Goal: Information Seeking & Learning: Learn about a topic

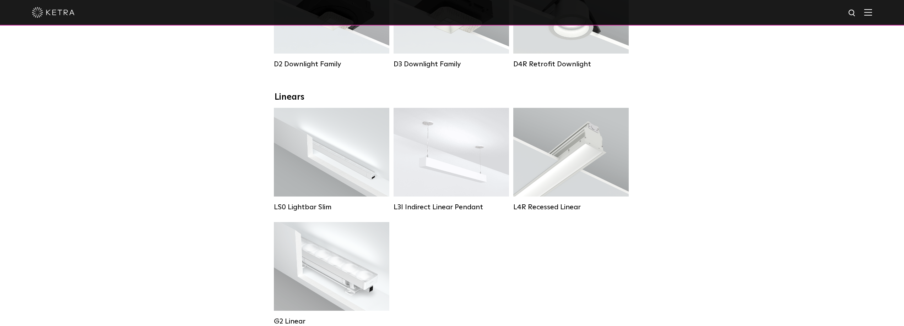
scroll to position [213, 0]
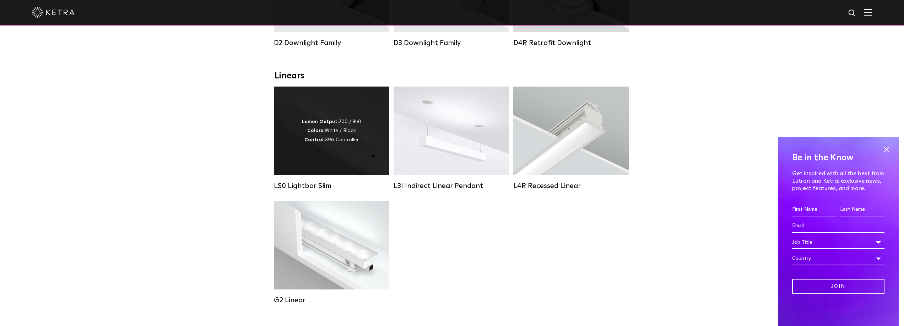
click at [304, 151] on div "Lumen Output: 200 / 350 Colors: White / Black Control: X96 Controller" at bounding box center [331, 131] width 115 height 89
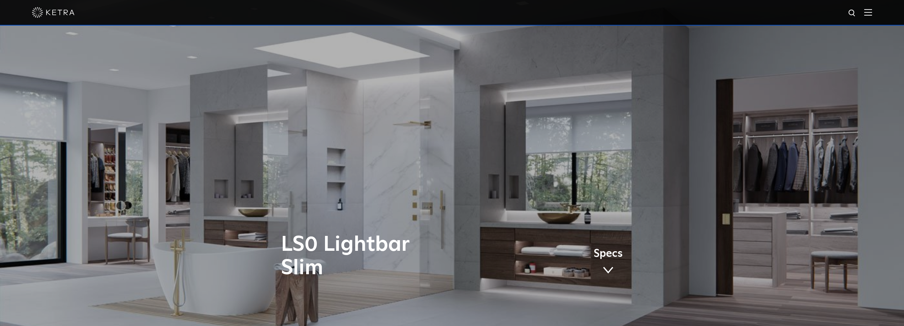
click at [872, 12] on img at bounding box center [868, 12] width 8 height 7
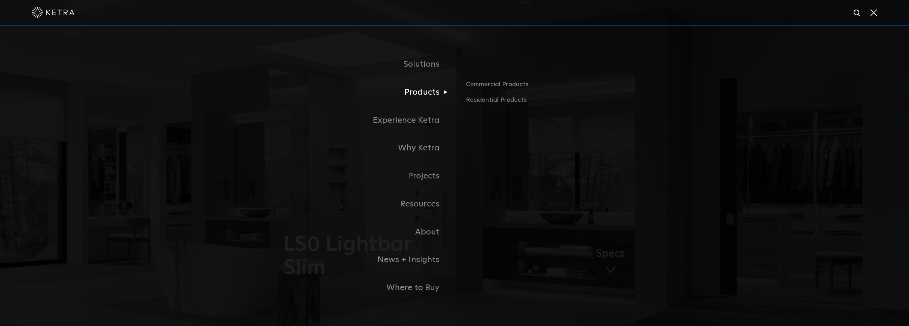
click at [442, 92] on link "Products" at bounding box center [366, 93] width 178 height 28
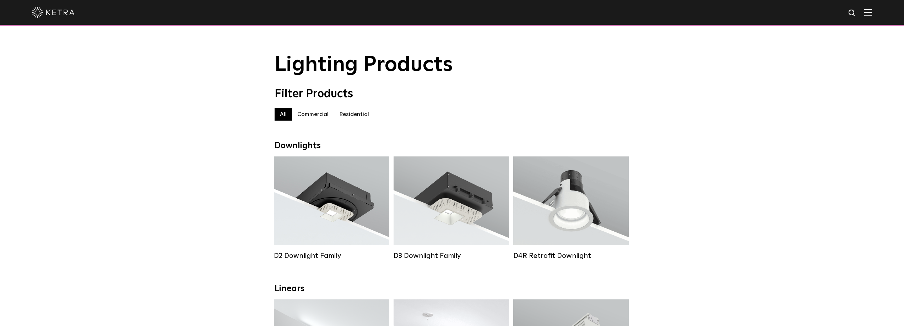
click at [304, 119] on label "Commercial" at bounding box center [313, 114] width 42 height 13
click at [362, 117] on label "Residential" at bounding box center [354, 114] width 41 height 13
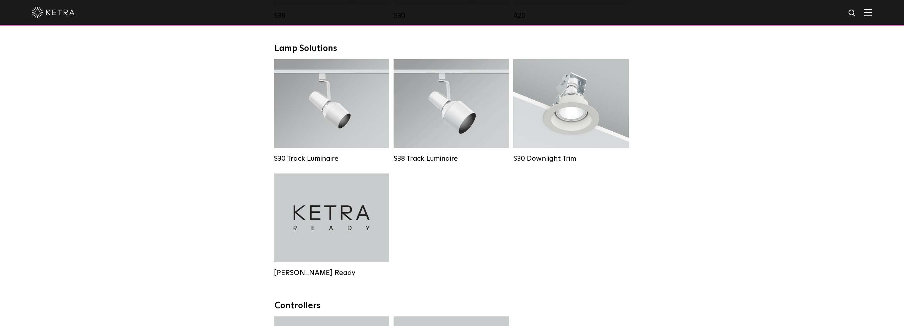
scroll to position [533, 0]
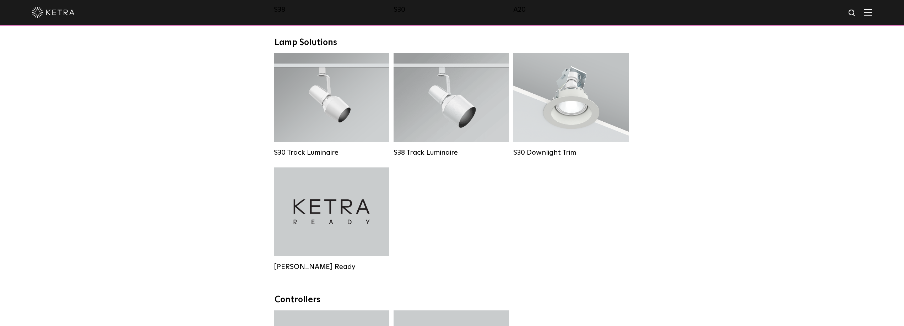
click at [147, 183] on div "Downlights D2 Downlight Family Lumen Output: 1200 Colors: White / Black / Gloss…" at bounding box center [452, 102] width 904 height 989
